Goal: Check status: Check status

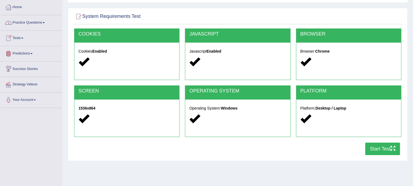
click at [36, 23] on link "Practice Questions" at bounding box center [31, 22] width 62 height 14
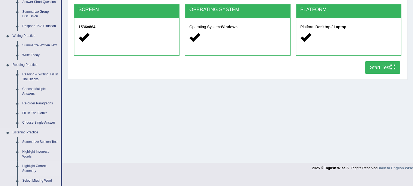
scroll to position [239, 0]
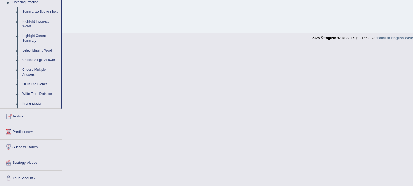
click at [23, 116] on span at bounding box center [22, 116] width 2 height 1
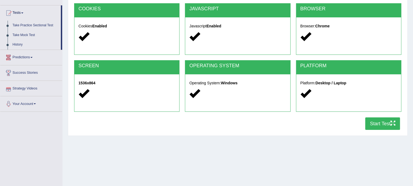
scroll to position [43, 0]
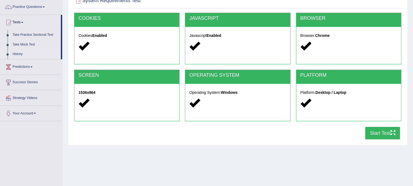
click at [18, 54] on link "History" at bounding box center [35, 54] width 51 height 10
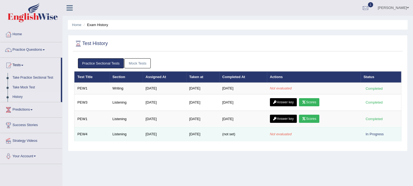
click at [372, 134] on div "In Progress" at bounding box center [375, 135] width 22 height 6
click at [369, 134] on div "In Progress" at bounding box center [375, 135] width 22 height 6
click at [378, 135] on div "In Progress" at bounding box center [375, 135] width 22 height 6
click at [365, 135] on div "In Progress" at bounding box center [375, 135] width 22 height 6
click at [368, 134] on div "In Progress" at bounding box center [375, 135] width 22 height 6
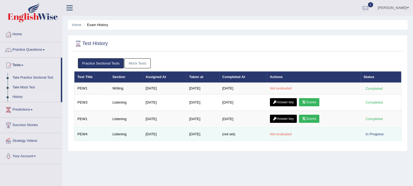
click at [362, 133] on td "In Progress" at bounding box center [381, 134] width 41 height 14
click at [113, 134] on td "Listening" at bounding box center [126, 134] width 33 height 14
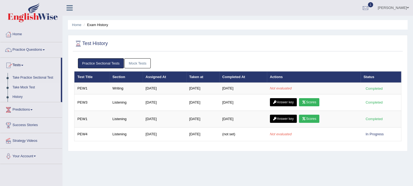
click at [29, 86] on link "Take Mock Test" at bounding box center [35, 88] width 51 height 10
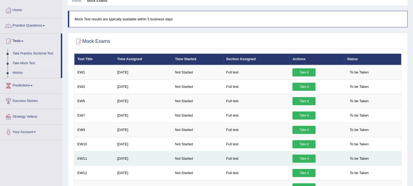
click at [265, 159] on td "Full test" at bounding box center [256, 159] width 67 height 14
click at [304, 157] on link "Take it" at bounding box center [304, 159] width 23 height 8
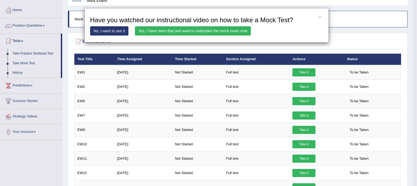
click at [190, 33] on link "Yes, I have seen that and want to undertake the mock exam now" at bounding box center [193, 30] width 116 height 9
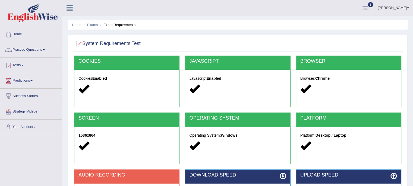
scroll to position [99, 0]
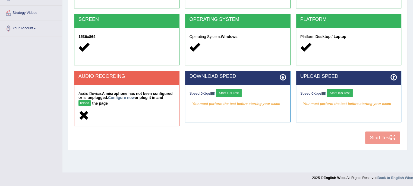
click at [83, 101] on button "reload" at bounding box center [85, 103] width 12 height 6
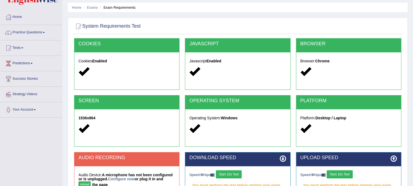
scroll to position [99, 0]
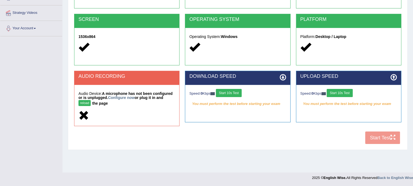
click at [85, 117] on icon at bounding box center [84, 116] width 11 height 11
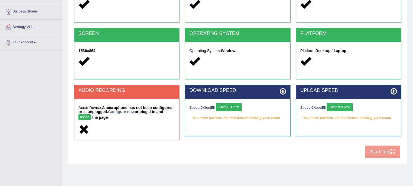
scroll to position [72, 0]
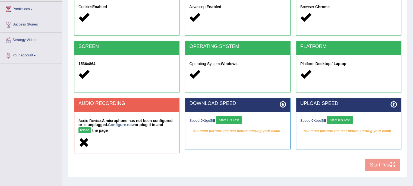
click at [237, 121] on button "Start 10s Test" at bounding box center [229, 120] width 26 height 8
click at [346, 121] on button "Start 10s Test" at bounding box center [340, 120] width 26 height 8
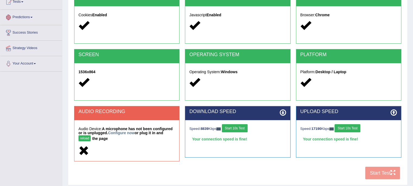
scroll to position [99, 0]
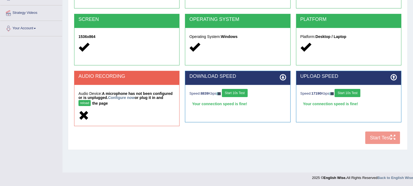
click at [377, 140] on div "COOKIES Cookies Enabled JAVASCRIPT Javascript Enabled BROWSER Browser: Chrome S…" at bounding box center [238, 52] width 330 height 190
click at [233, 93] on button "Start 10s Test" at bounding box center [235, 93] width 26 height 8
click at [352, 94] on button "Start 10s Test" at bounding box center [348, 93] width 26 height 8
click at [86, 103] on button "reload" at bounding box center [85, 103] width 12 height 6
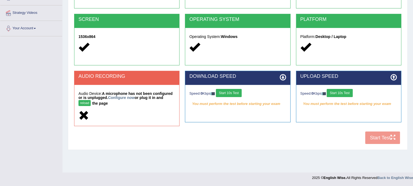
click at [347, 94] on button "Start 10s Test" at bounding box center [340, 93] width 26 height 8
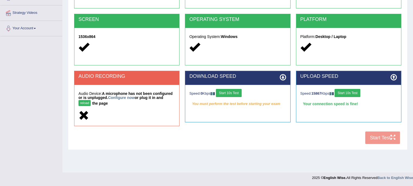
click at [377, 134] on div "COOKIES Cookies Enabled JAVASCRIPT Javascript Enabled BROWSER Browser: Chrome S…" at bounding box center [238, 52] width 330 height 190
click at [224, 91] on button "Start 10s Test" at bounding box center [229, 93] width 26 height 8
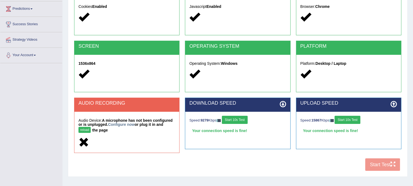
scroll to position [72, 0]
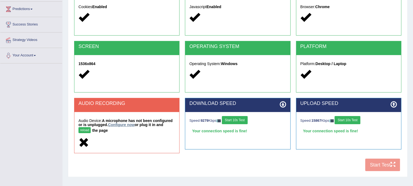
click at [122, 126] on link "Configure now" at bounding box center [121, 125] width 27 height 4
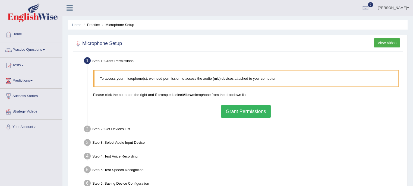
click at [239, 110] on button "Grant Permissions" at bounding box center [245, 111] width 49 height 12
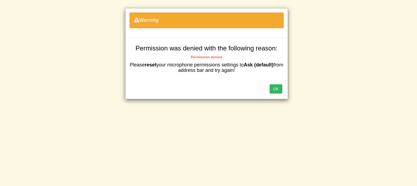
click at [276, 89] on button "OK" at bounding box center [276, 89] width 12 height 9
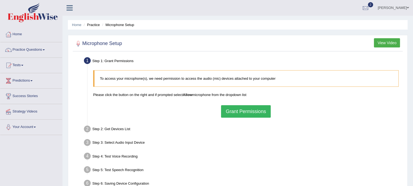
click at [382, 44] on button "View Video" at bounding box center [387, 42] width 26 height 9
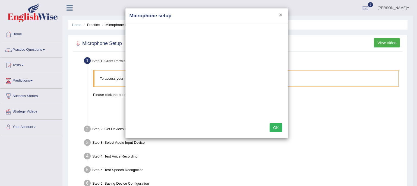
click at [280, 14] on button "×" at bounding box center [280, 15] width 3 height 6
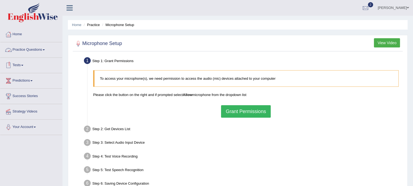
click at [43, 49] on link "Practice Questions" at bounding box center [31, 49] width 62 height 14
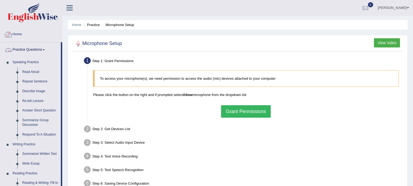
click at [19, 35] on link "Home" at bounding box center [31, 34] width 62 height 14
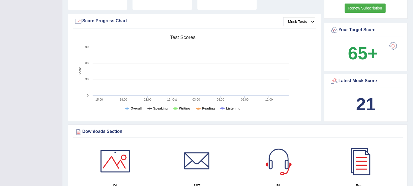
scroll to position [143, 0]
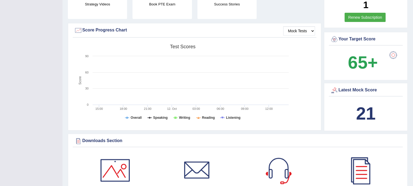
click at [364, 116] on b "21" at bounding box center [366, 114] width 20 height 20
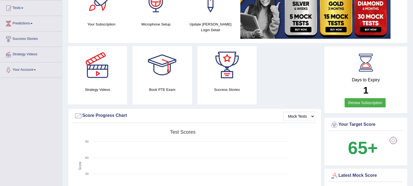
scroll to position [7, 0]
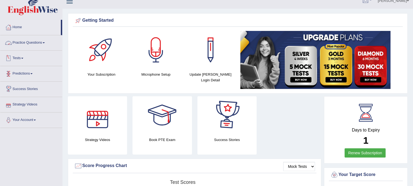
click at [41, 46] on link "Practice Questions" at bounding box center [31, 42] width 62 height 14
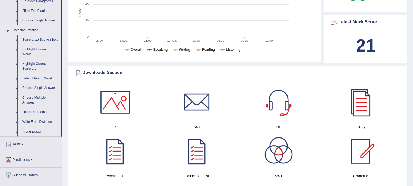
scroll to position [224, 0]
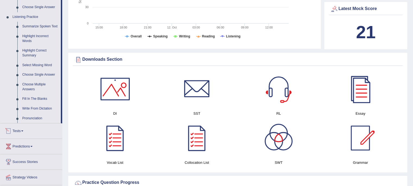
click at [25, 133] on link "Tests" at bounding box center [31, 131] width 62 height 14
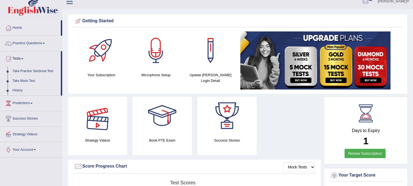
scroll to position [0, 0]
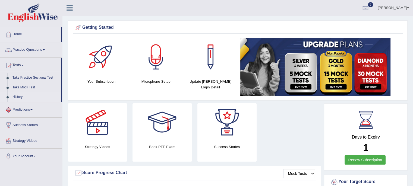
click at [17, 96] on link "History" at bounding box center [35, 97] width 51 height 10
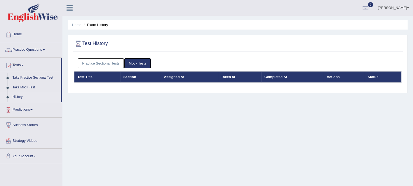
click at [137, 65] on link "Mock Tests" at bounding box center [137, 63] width 26 height 10
click at [107, 64] on link "Practice Sectional Tests" at bounding box center [101, 63] width 46 height 10
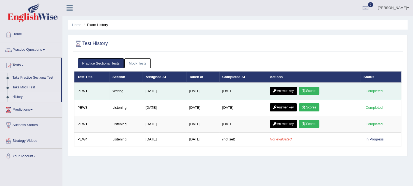
click at [312, 90] on link "Scores" at bounding box center [309, 91] width 20 height 8
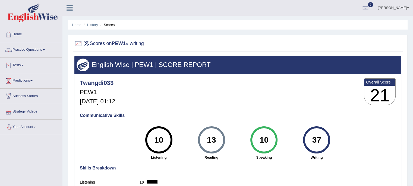
click at [23, 65] on span at bounding box center [22, 65] width 2 height 1
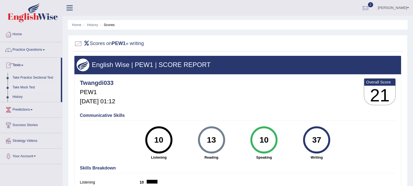
click at [28, 86] on link "Take Mock Test" at bounding box center [35, 88] width 51 height 10
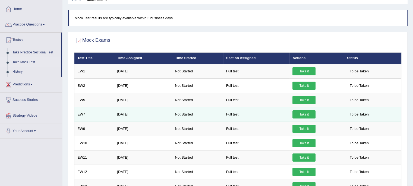
scroll to position [24, 0]
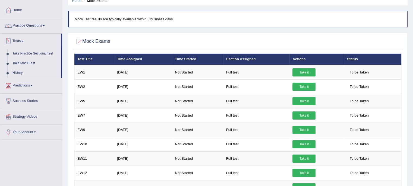
click at [24, 62] on link "Take Mock Test" at bounding box center [35, 64] width 51 height 10
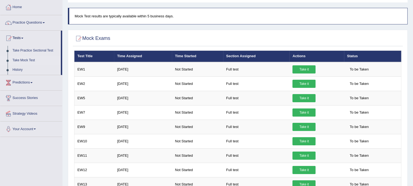
scroll to position [24, 0]
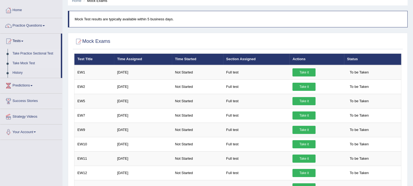
click at [45, 54] on link "Take Practice Sectional Test" at bounding box center [35, 54] width 51 height 10
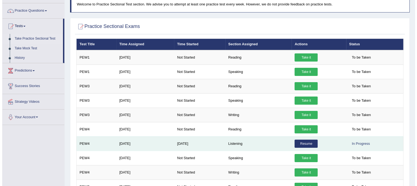
scroll to position [27, 0]
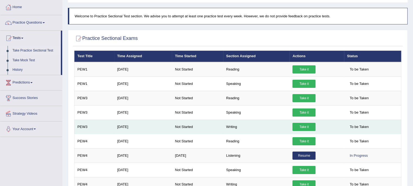
click at [302, 126] on link "Take it" at bounding box center [304, 127] width 23 height 8
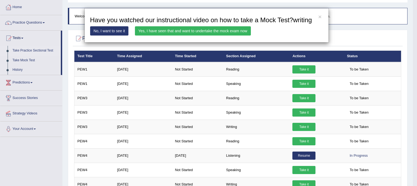
click at [217, 34] on link "Yes, I have seen that and want to undertake the mock exam now" at bounding box center [193, 30] width 116 height 9
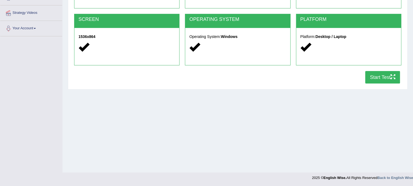
click at [384, 77] on button "Start Test" at bounding box center [382, 77] width 35 height 12
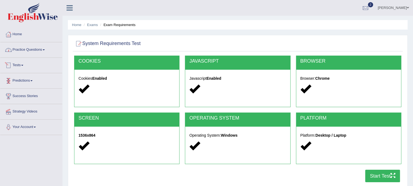
click at [37, 51] on link "Practice Questions" at bounding box center [31, 49] width 62 height 14
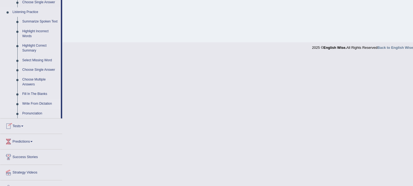
scroll to position [239, 0]
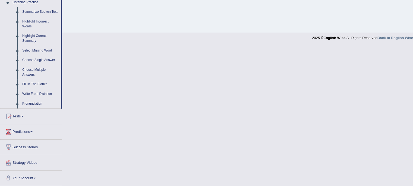
click at [23, 115] on link "Tests" at bounding box center [31, 116] width 62 height 14
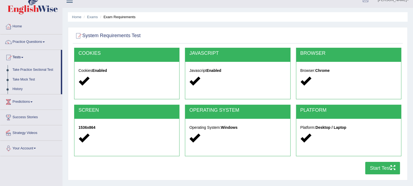
scroll to position [0, 0]
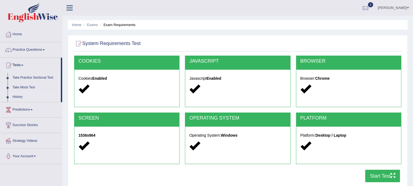
click at [20, 95] on link "History" at bounding box center [35, 97] width 51 height 10
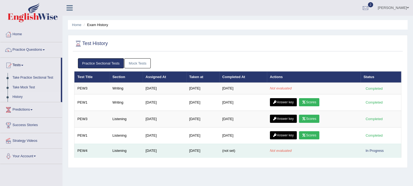
click at [91, 148] on td "PEW4" at bounding box center [91, 151] width 35 height 14
click at [84, 150] on td "PEW4" at bounding box center [91, 151] width 35 height 14
click at [97, 152] on td "PEW4" at bounding box center [91, 151] width 35 height 14
click at [100, 150] on td "PEW4" at bounding box center [91, 151] width 35 height 14
click at [290, 151] on em "Not evaluated" at bounding box center [281, 151] width 22 height 4
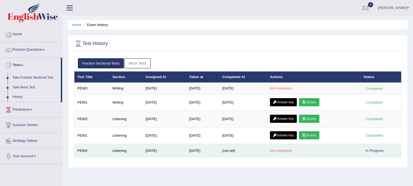
click at [369, 152] on div "In Progress" at bounding box center [375, 151] width 22 height 6
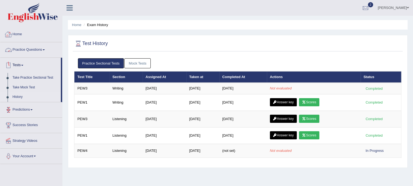
click at [21, 65] on link "Tests" at bounding box center [30, 65] width 61 height 14
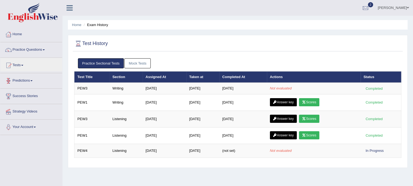
click at [22, 80] on link "Predictions" at bounding box center [31, 80] width 62 height 14
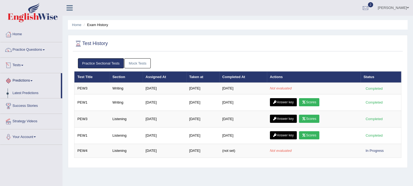
click at [24, 63] on link "Tests" at bounding box center [31, 65] width 62 height 14
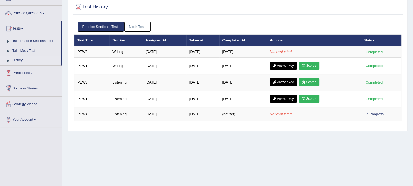
scroll to position [27, 0]
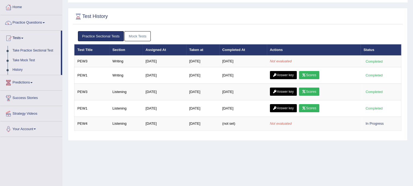
click at [27, 61] on link "Take Mock Test" at bounding box center [35, 61] width 51 height 10
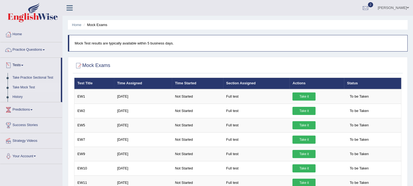
click at [23, 65] on span at bounding box center [22, 65] width 2 height 1
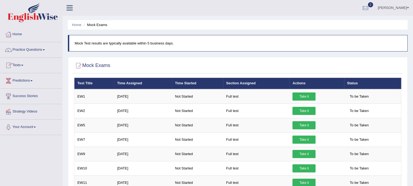
click at [23, 65] on span at bounding box center [22, 65] width 2 height 1
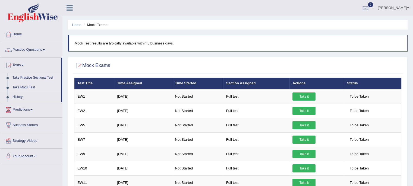
click at [28, 79] on link "Take Practice Sectional Test" at bounding box center [35, 78] width 51 height 10
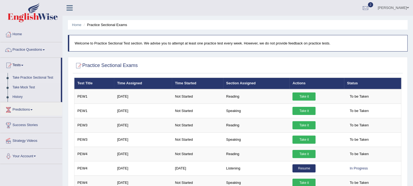
click at [31, 78] on link "Take Practice Sectional Test" at bounding box center [35, 78] width 51 height 10
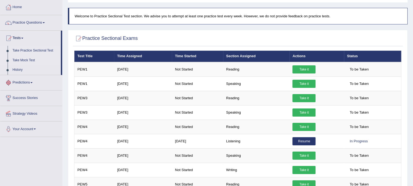
click at [28, 60] on link "Take Mock Test" at bounding box center [35, 61] width 51 height 10
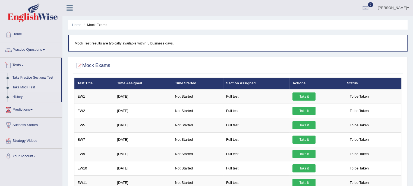
click at [28, 79] on link "Take Practice Sectional Test" at bounding box center [35, 78] width 51 height 10
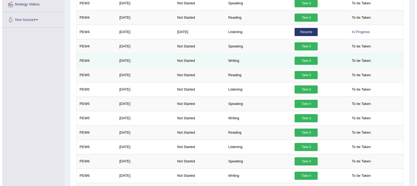
scroll to position [136, 0]
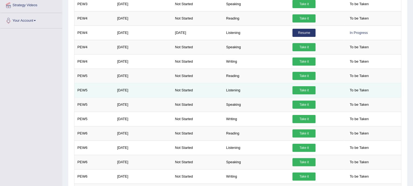
click at [310, 89] on link "Take it" at bounding box center [304, 90] width 23 height 8
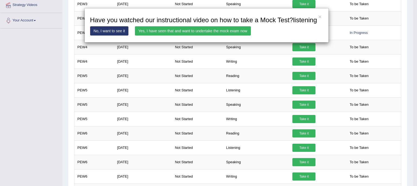
click at [215, 31] on link "Yes, I have seen that and want to undertake the mock exam now" at bounding box center [193, 30] width 116 height 9
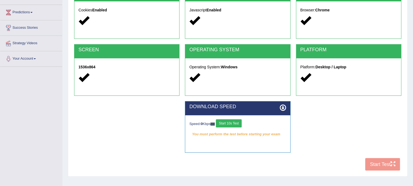
scroll to position [72, 0]
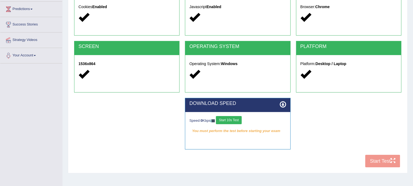
click at [227, 119] on button "Start 10s Test" at bounding box center [229, 120] width 26 height 8
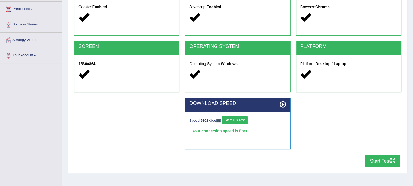
click at [380, 159] on button "Start Test" at bounding box center [382, 161] width 35 height 12
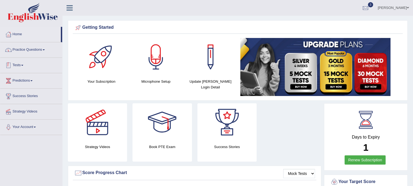
click at [24, 63] on link "Tests" at bounding box center [31, 65] width 62 height 14
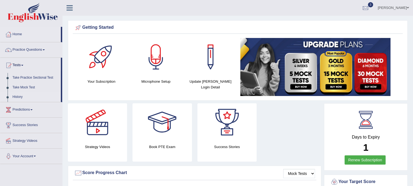
click at [17, 95] on link "History" at bounding box center [35, 97] width 51 height 10
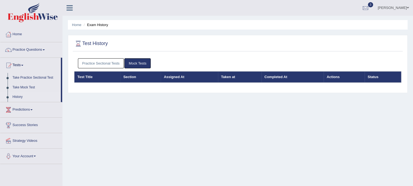
click at [129, 63] on link "Mock Tests" at bounding box center [137, 63] width 26 height 10
click at [113, 61] on link "Practice Sectional Tests" at bounding box center [101, 63] width 46 height 10
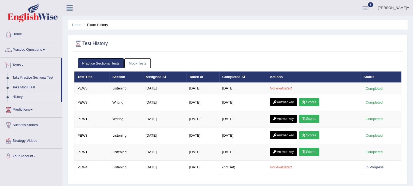
click at [32, 77] on link "Take Practice Sectional Test" at bounding box center [35, 78] width 51 height 10
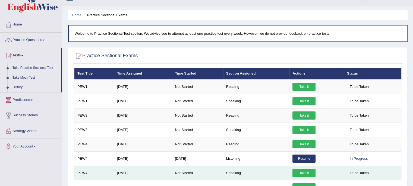
scroll to position [6, 0]
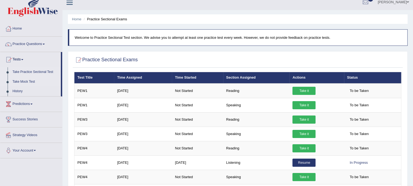
click at [34, 81] on link "Take Mock Test" at bounding box center [35, 82] width 51 height 10
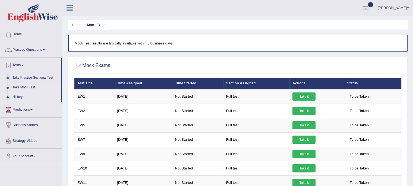
click at [18, 97] on link "History" at bounding box center [35, 97] width 51 height 10
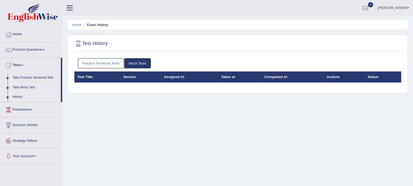
click at [139, 64] on link "Mock Tests" at bounding box center [137, 63] width 26 height 10
click at [105, 64] on link "Practice Sectional Tests" at bounding box center [101, 63] width 46 height 10
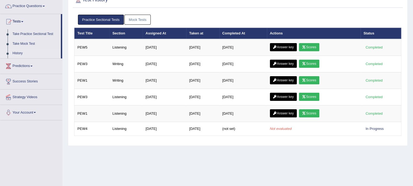
scroll to position [44, 0]
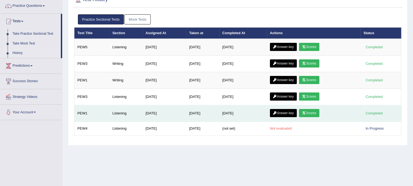
click at [306, 113] on icon at bounding box center [304, 113] width 4 height 3
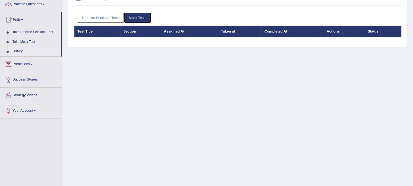
click at [117, 17] on link "Practice Sectional Tests" at bounding box center [101, 18] width 46 height 10
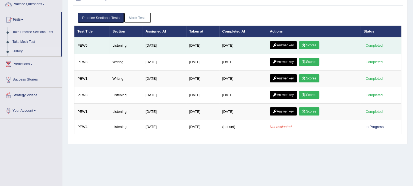
click at [314, 43] on link "Scores" at bounding box center [309, 45] width 20 height 8
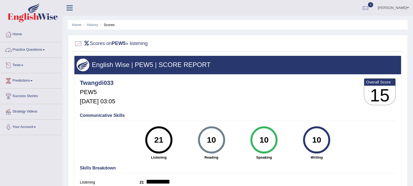
click at [43, 51] on link "Practice Questions" at bounding box center [31, 49] width 62 height 14
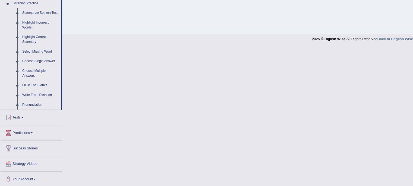
scroll to position [239, 0]
click at [23, 114] on link "Tests" at bounding box center [31, 116] width 62 height 14
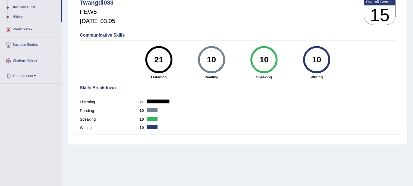
scroll to position [45, 0]
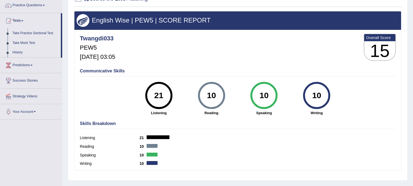
click at [36, 81] on link "Success Stories" at bounding box center [31, 80] width 62 height 14
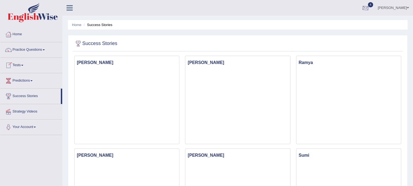
click at [369, 8] on div at bounding box center [366, 8] width 8 height 8
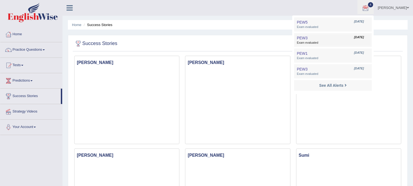
click at [309, 43] on span "Exam evaluated" at bounding box center [333, 43] width 72 height 4
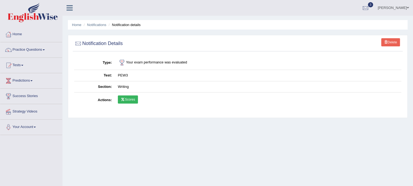
click at [134, 101] on link "Scores" at bounding box center [128, 100] width 20 height 8
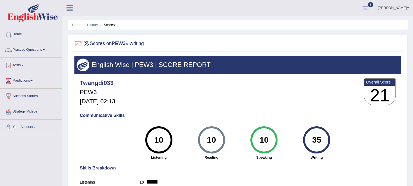
click at [21, 66] on link "Tests" at bounding box center [31, 65] width 62 height 14
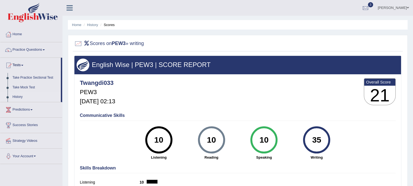
click at [25, 96] on link "History" at bounding box center [35, 97] width 51 height 10
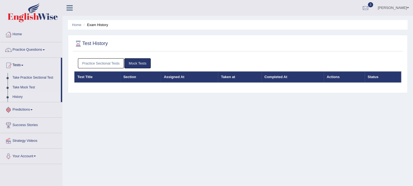
click at [119, 62] on link "Practice Sectional Tests" at bounding box center [101, 63] width 46 height 10
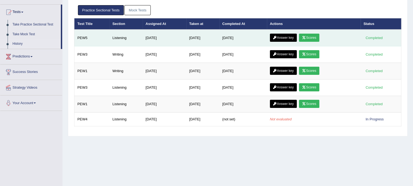
scroll to position [54, 0]
